Goal: Navigation & Orientation: Find specific page/section

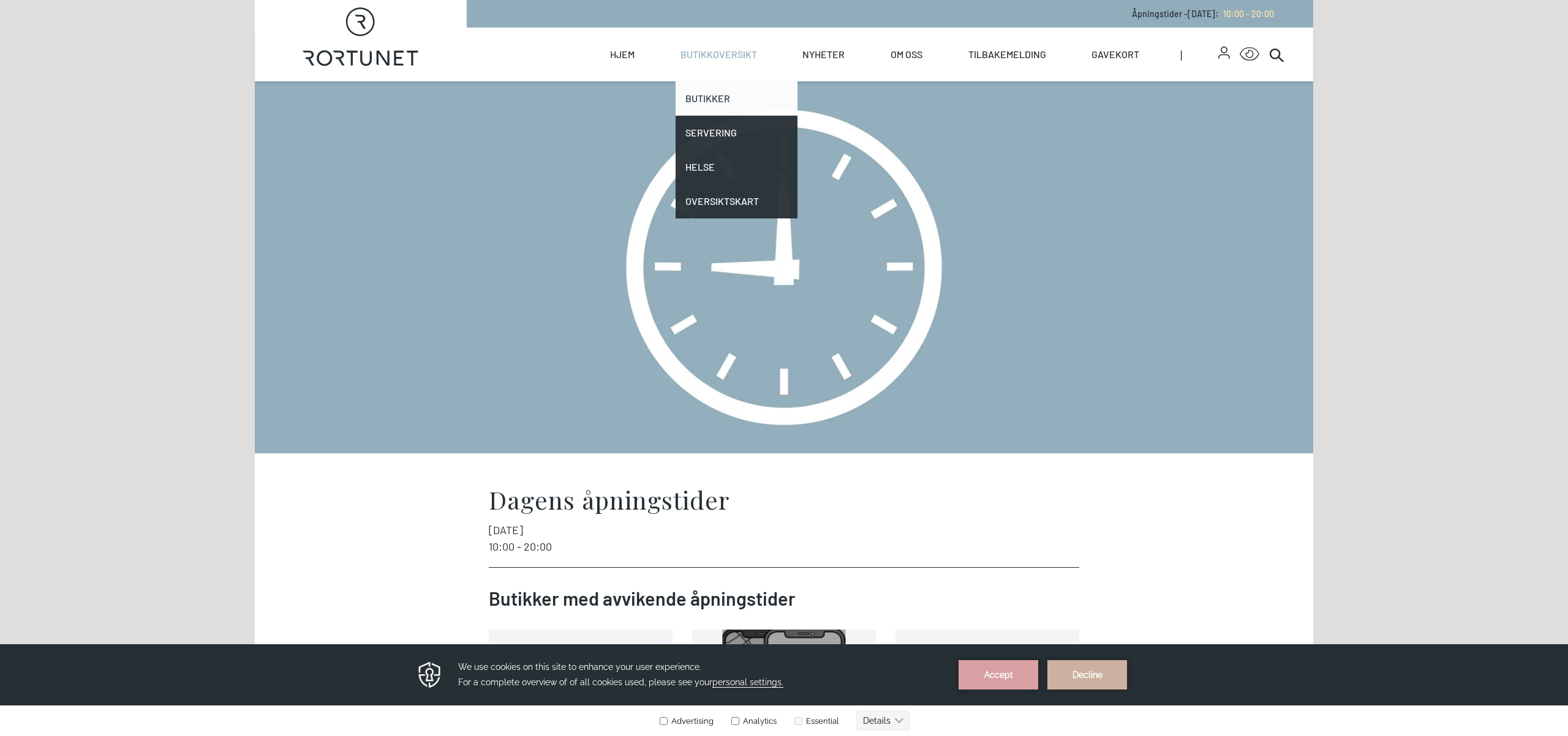
click at [708, 90] on link "Butikker" at bounding box center [736, 98] width 122 height 35
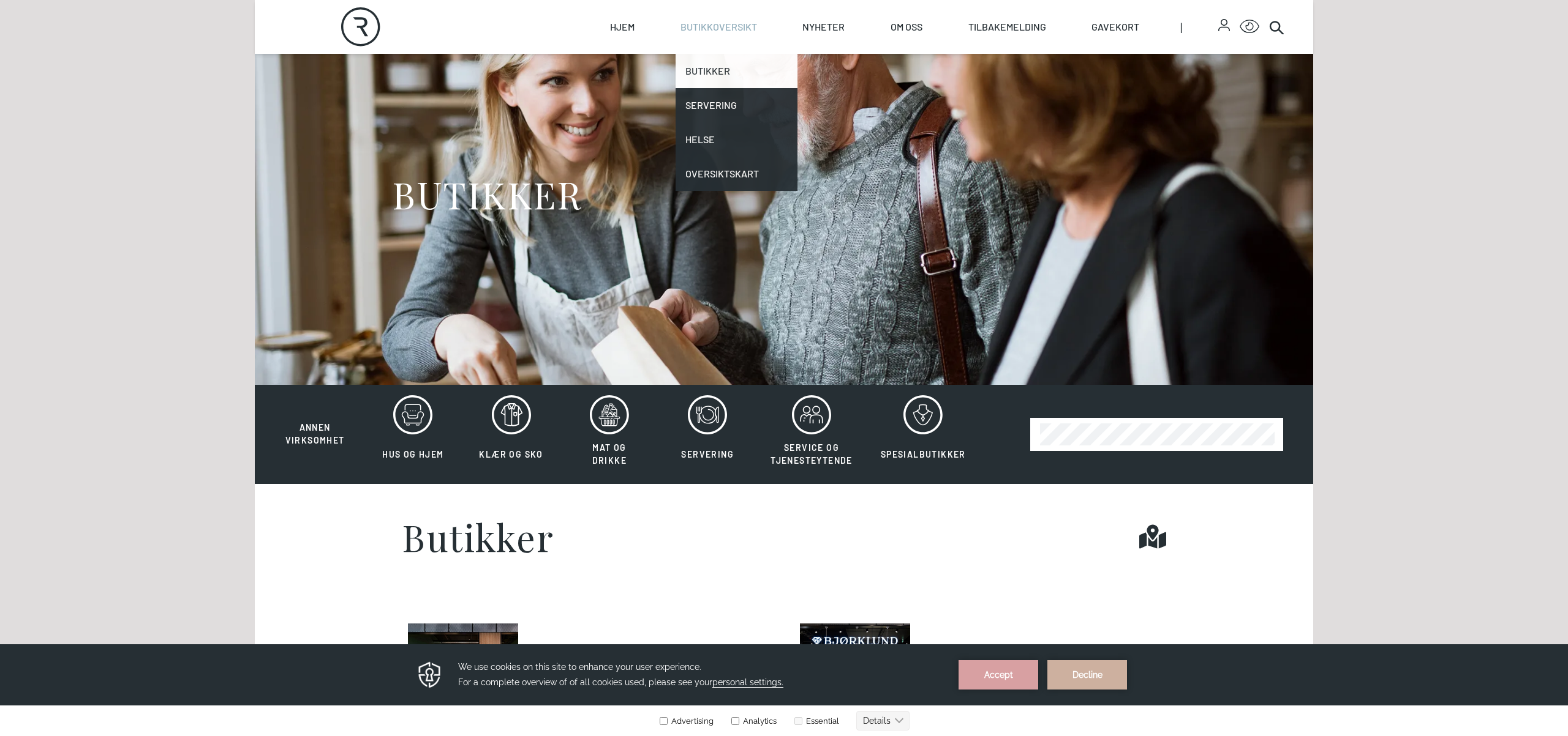
scroll to position [81, 0]
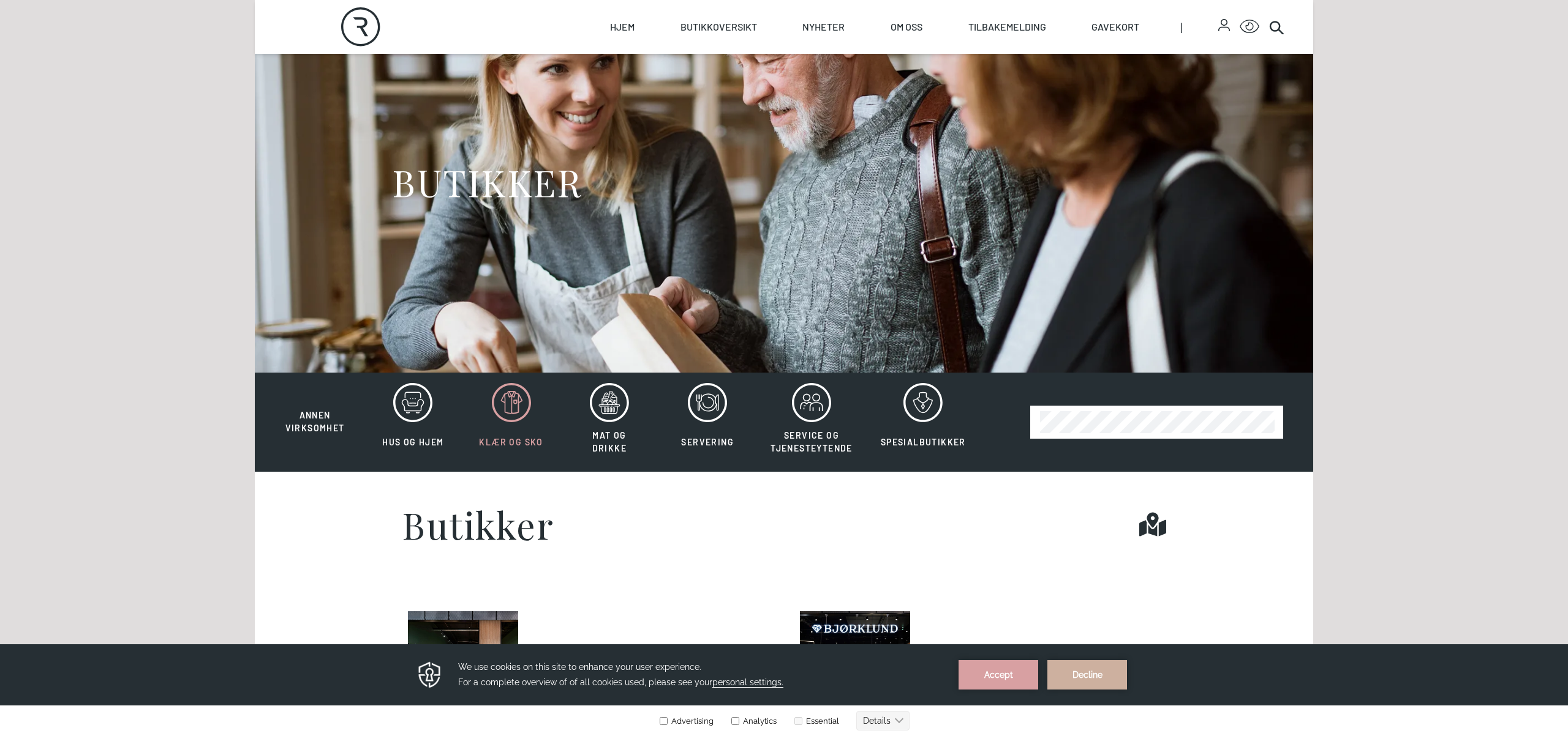
click at [518, 424] on button "Klær og sko" at bounding box center [511, 422] width 95 height 79
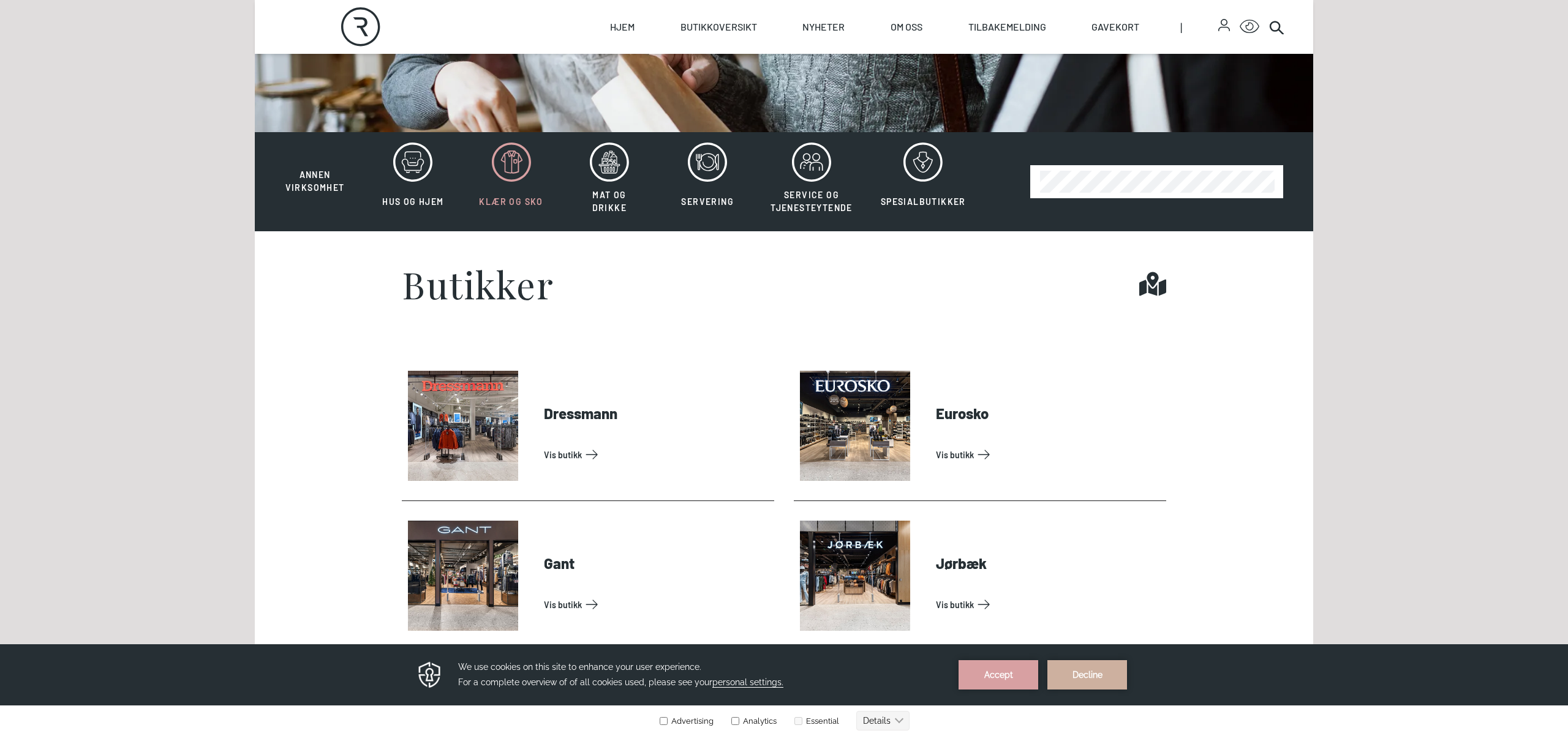
scroll to position [359, 0]
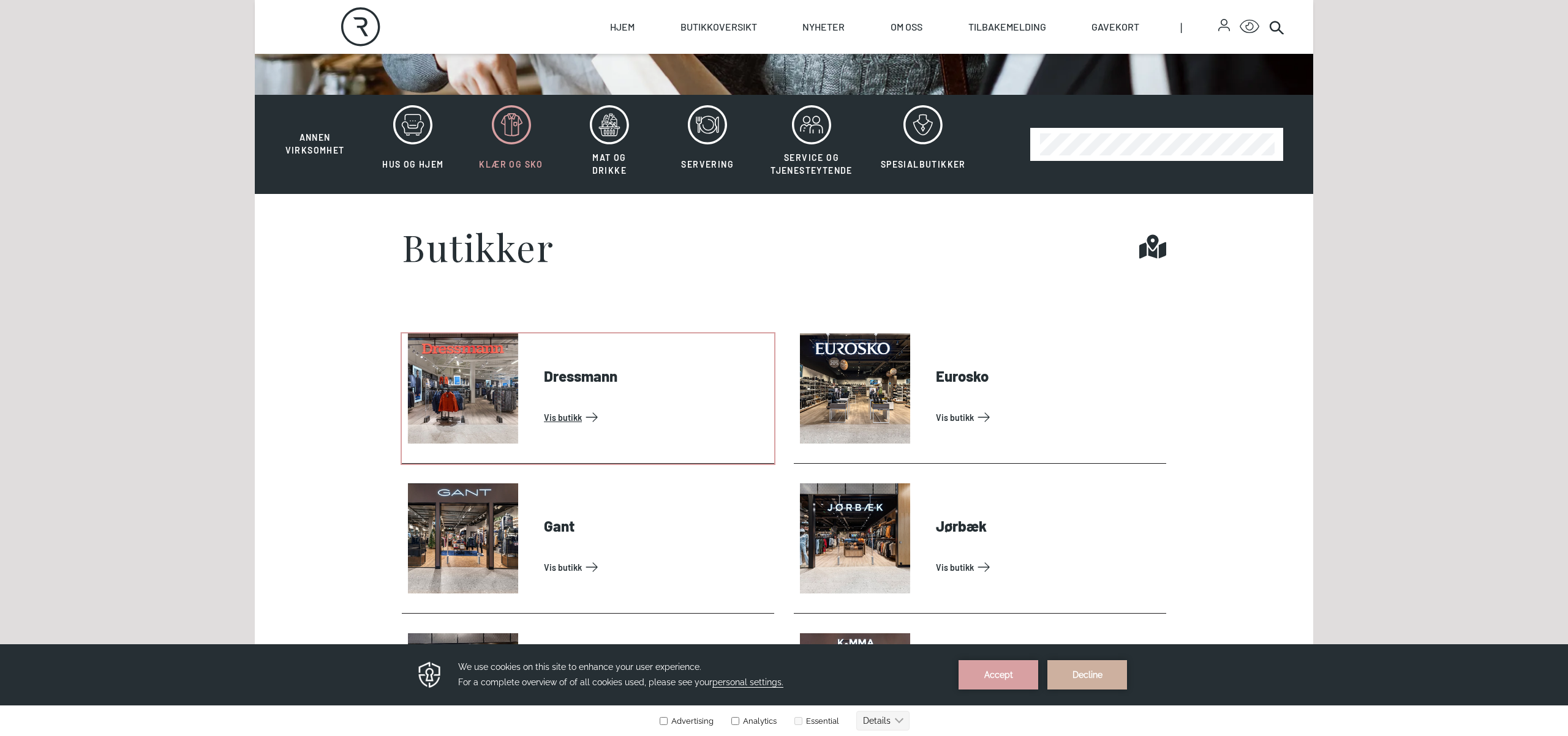
click at [544, 408] on link "Vis butikk" at bounding box center [656, 418] width 225 height 20
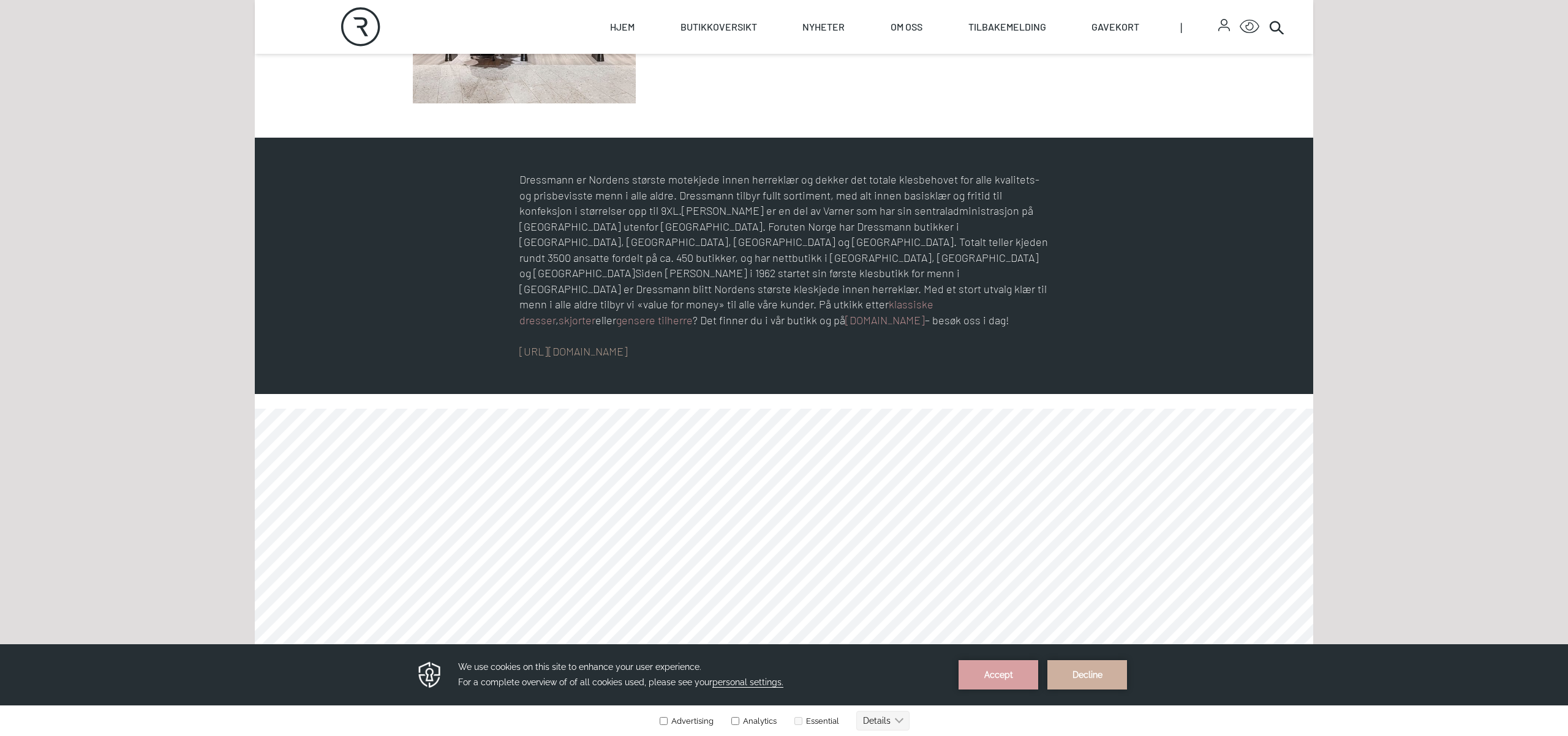
scroll to position [612, 0]
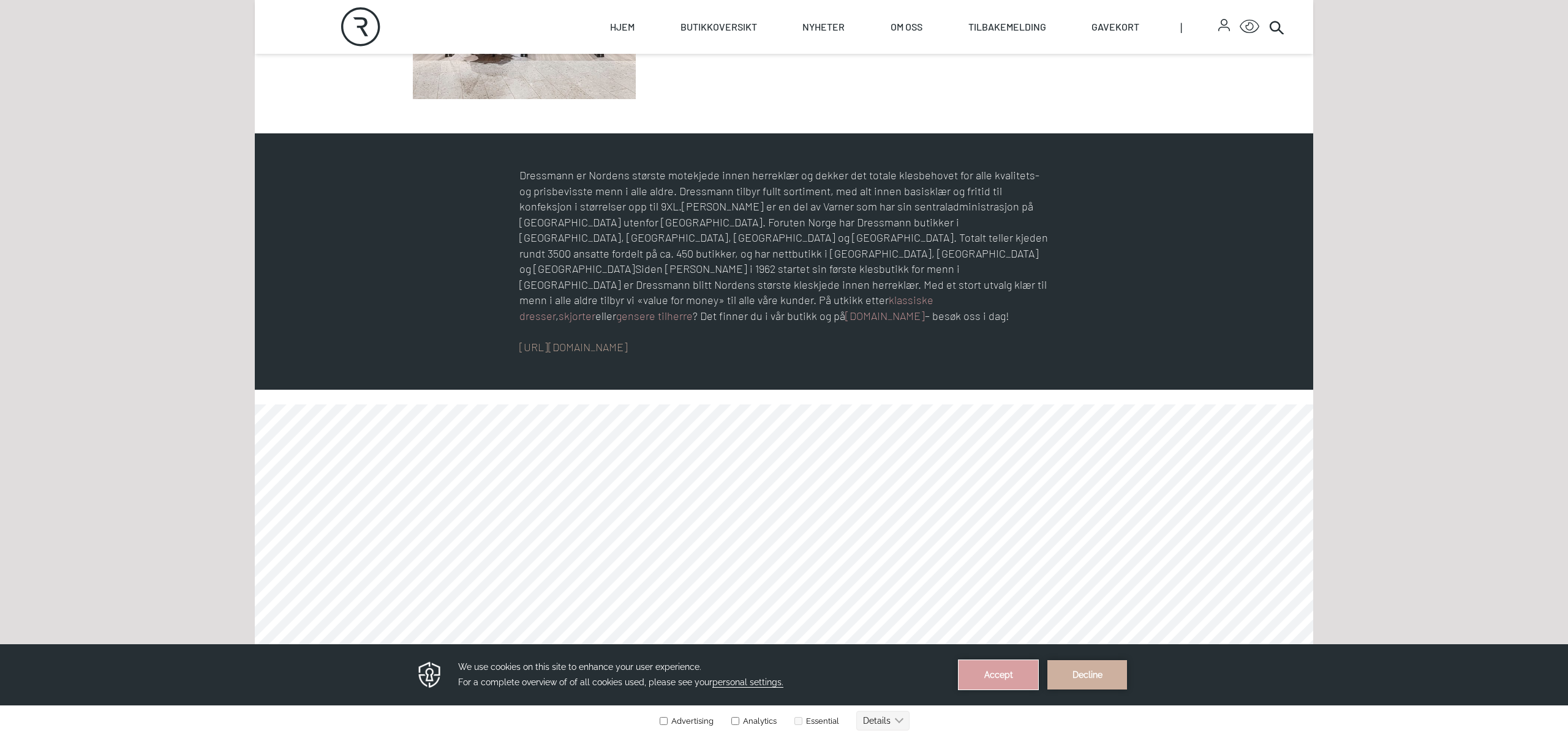
click at [1010, 685] on button "Accept" at bounding box center [998, 674] width 79 height 29
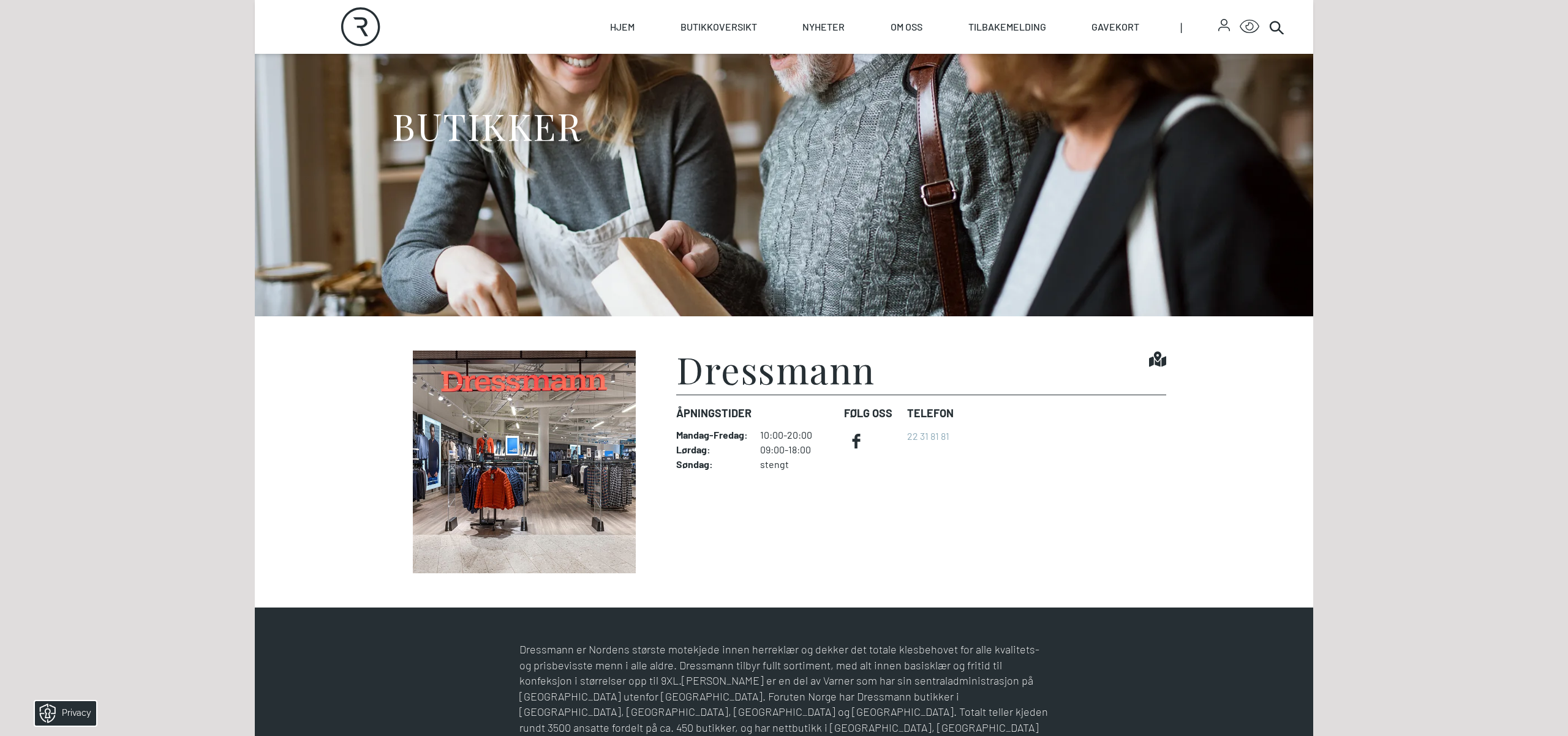
scroll to position [0, 0]
